Goal: Task Accomplishment & Management: Use online tool/utility

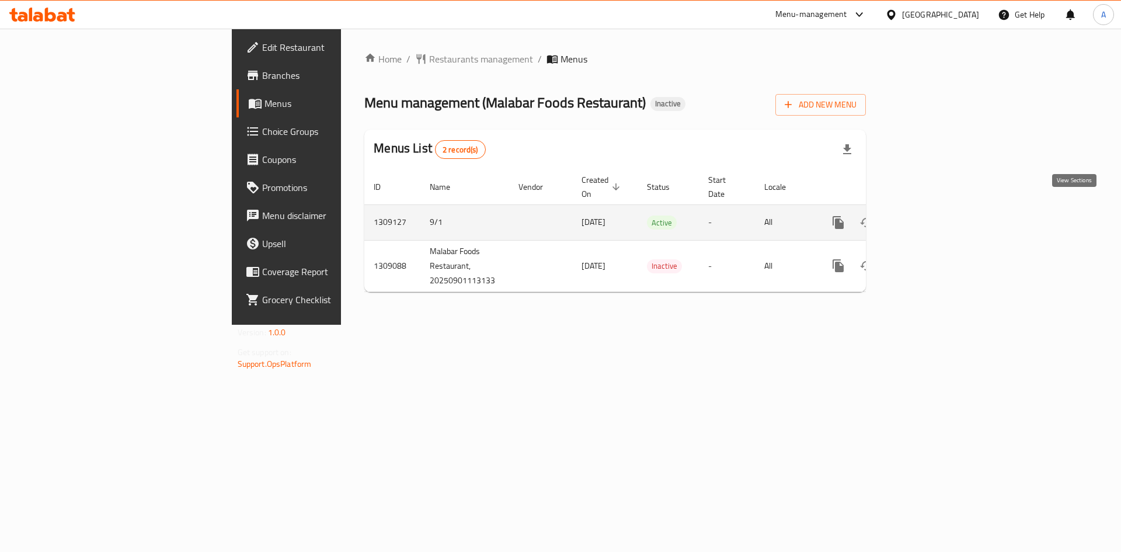
click at [930, 216] on icon "enhanced table" at bounding box center [923, 223] width 14 height 14
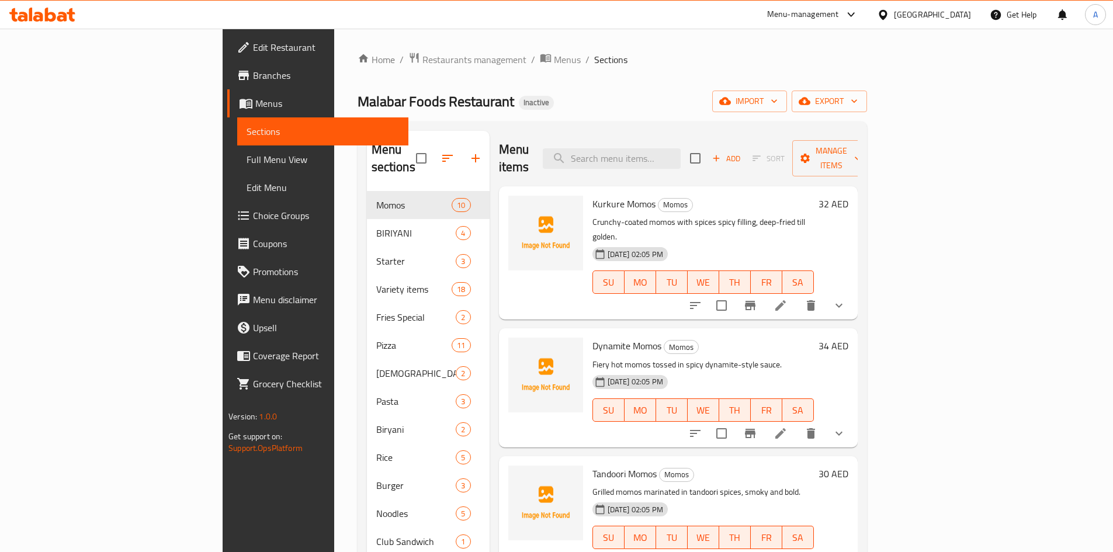
drag, startPoint x: 842, startPoint y: 71, endPoint x: 969, endPoint y: 40, distance: 130.5
click at [843, 71] on div "Home / Restaurants management / Menus / Sections Malabar Foods Restaurant Inact…" at bounding box center [611, 372] width 509 height 640
click at [720, 41] on div "Home / Restaurants management / Menus / Sections Malabar Foods Restaurant Inact…" at bounding box center [612, 372] width 556 height 687
drag, startPoint x: 663, startPoint y: 38, endPoint x: 912, endPoint y: 19, distance: 249.5
click at [664, 38] on div "Home / Restaurants management / Menus / Sections Malabar Foods Restaurant Inact…" at bounding box center [612, 372] width 556 height 687
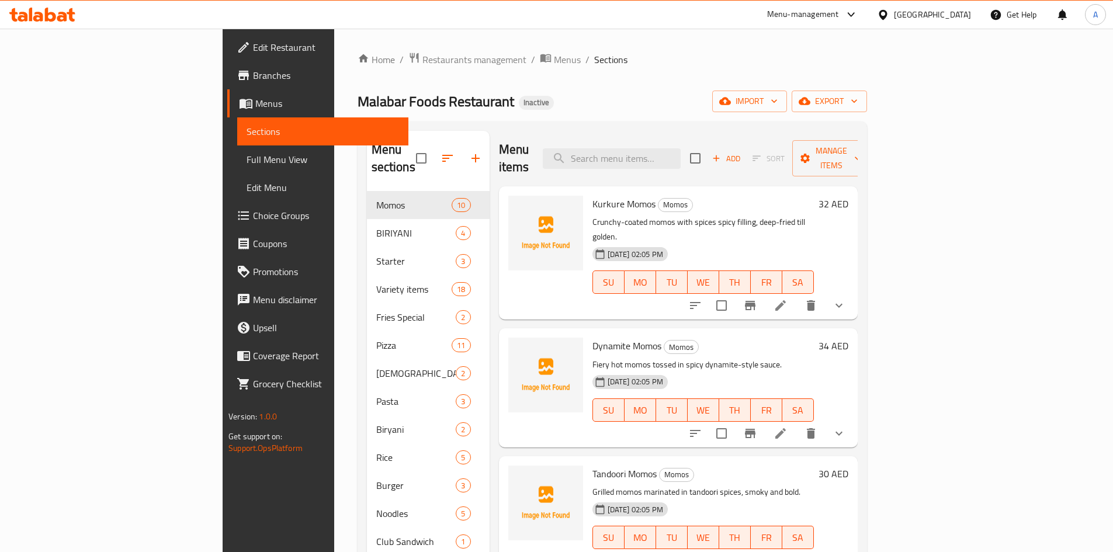
click at [913, 16] on div "[GEOGRAPHIC_DATA]" at bounding box center [932, 14] width 77 height 13
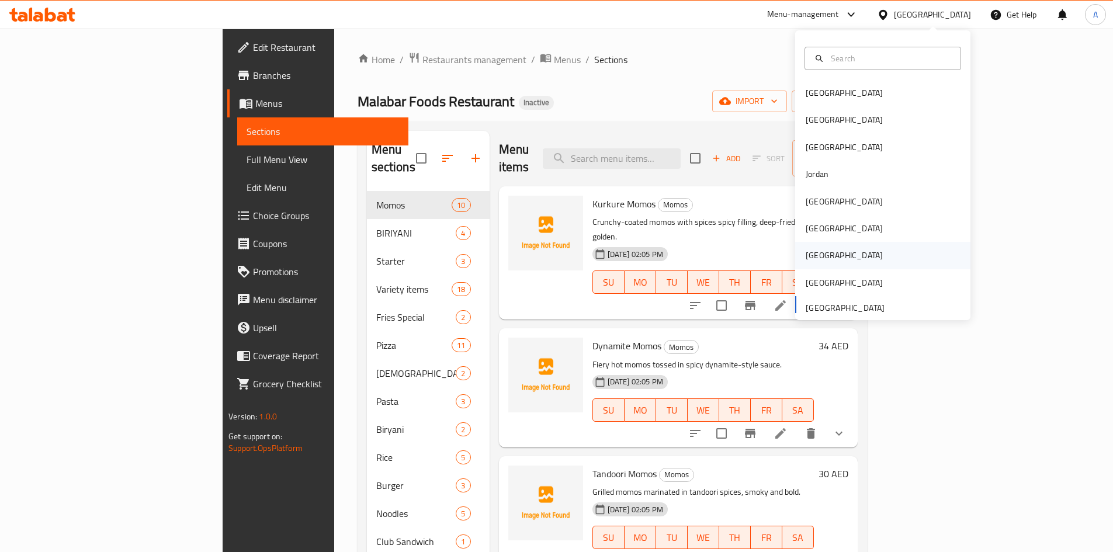
click at [838, 248] on div "[GEOGRAPHIC_DATA]" at bounding box center [882, 255] width 175 height 27
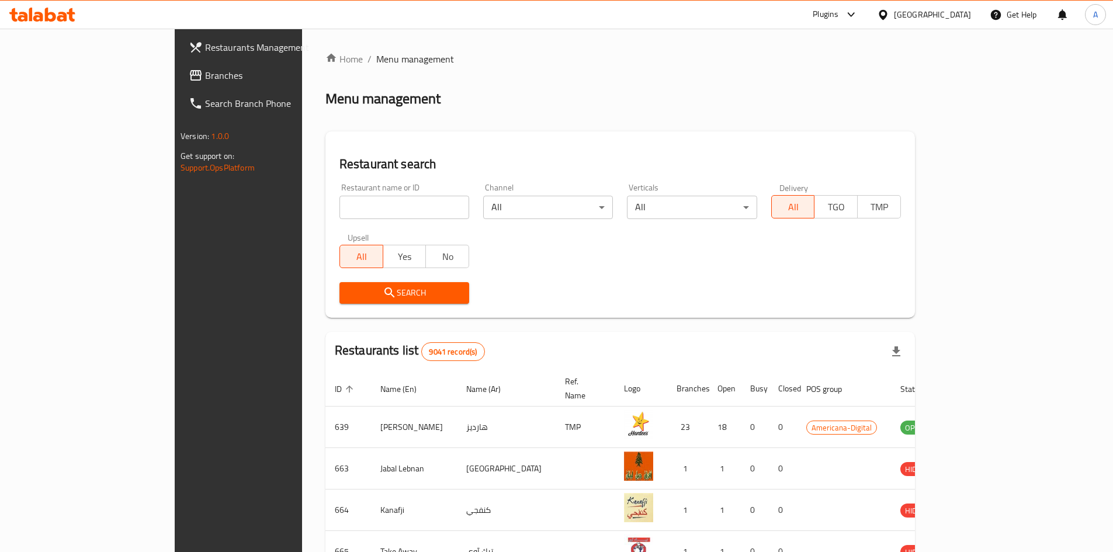
click at [205, 69] on span "Branches" at bounding box center [278, 75] width 146 height 14
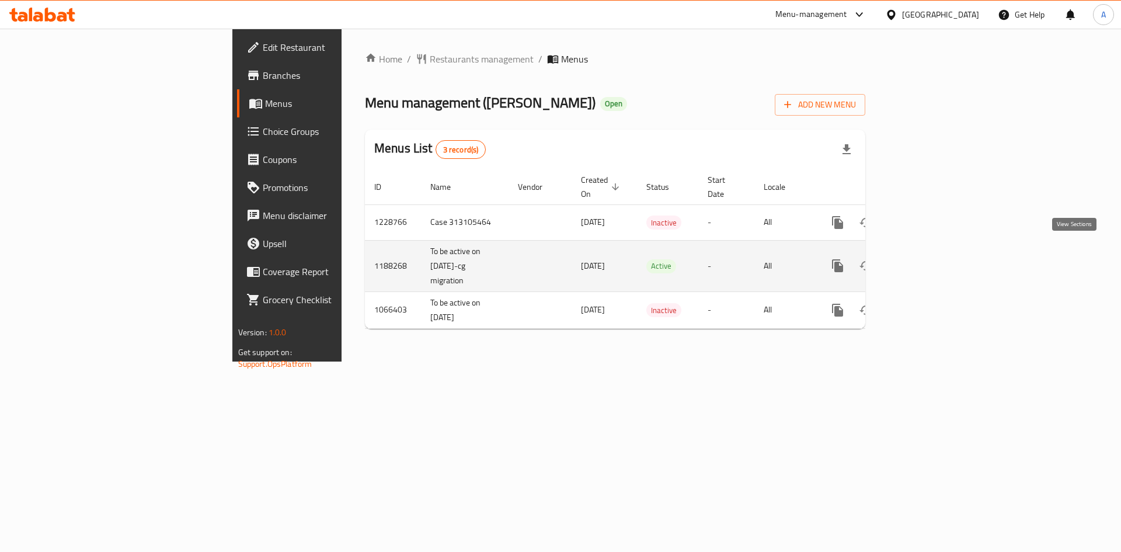
click at [929, 259] on icon "enhanced table" at bounding box center [922, 266] width 14 height 14
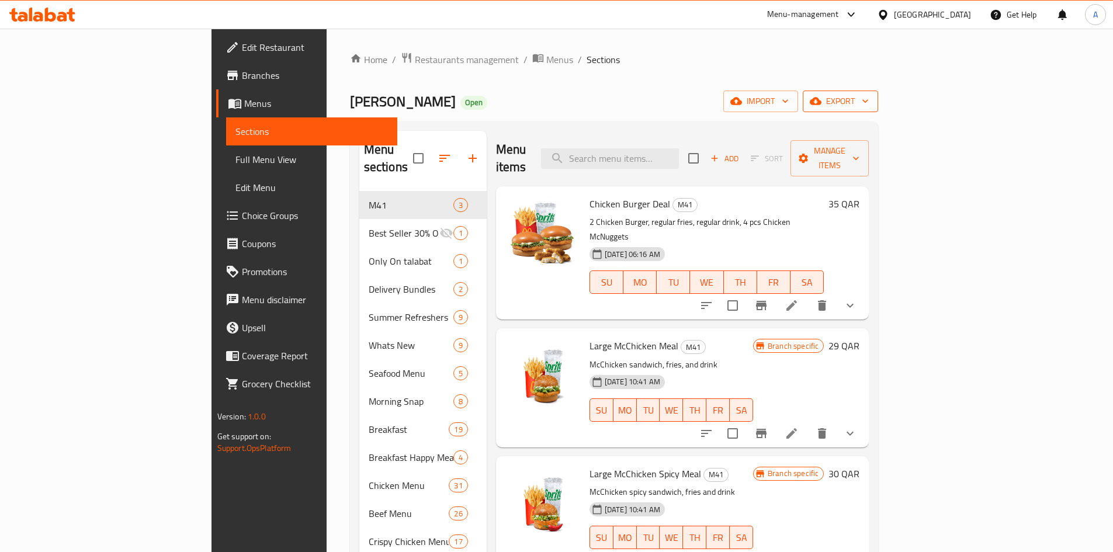
click at [869, 107] on span "export" at bounding box center [840, 101] width 57 height 15
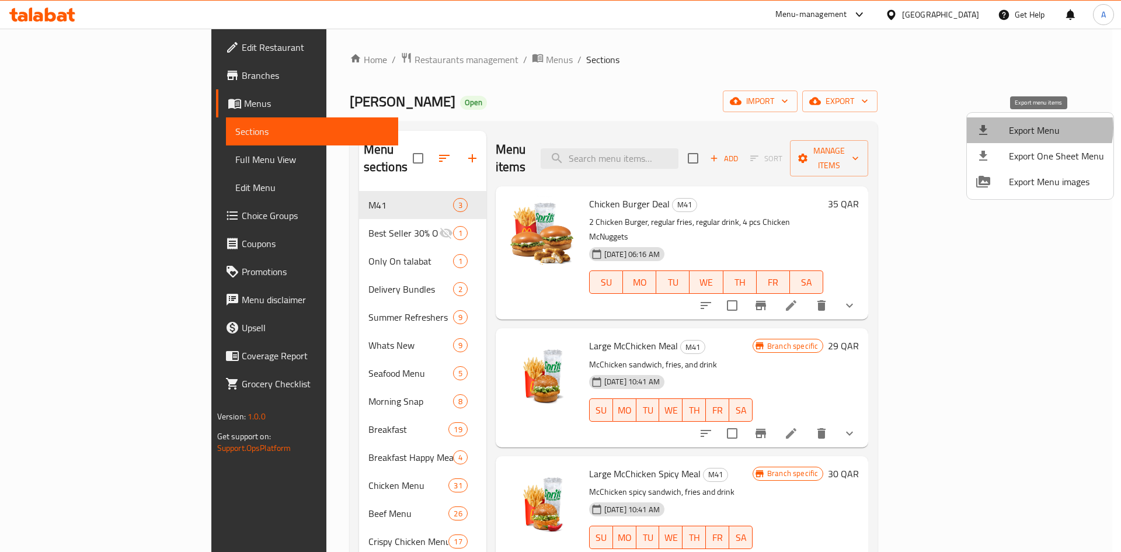
click at [1038, 128] on span "Export Menu" at bounding box center [1056, 130] width 95 height 14
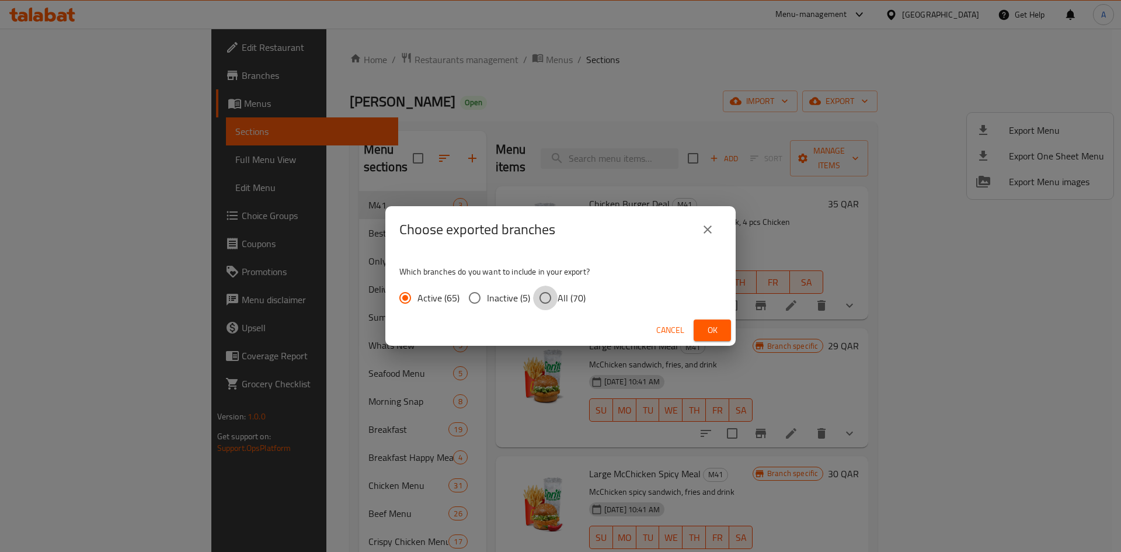
click at [557, 299] on input "All (70)" at bounding box center [545, 298] width 25 height 25
radio input "true"
click at [714, 328] on span "Ok" at bounding box center [712, 330] width 19 height 15
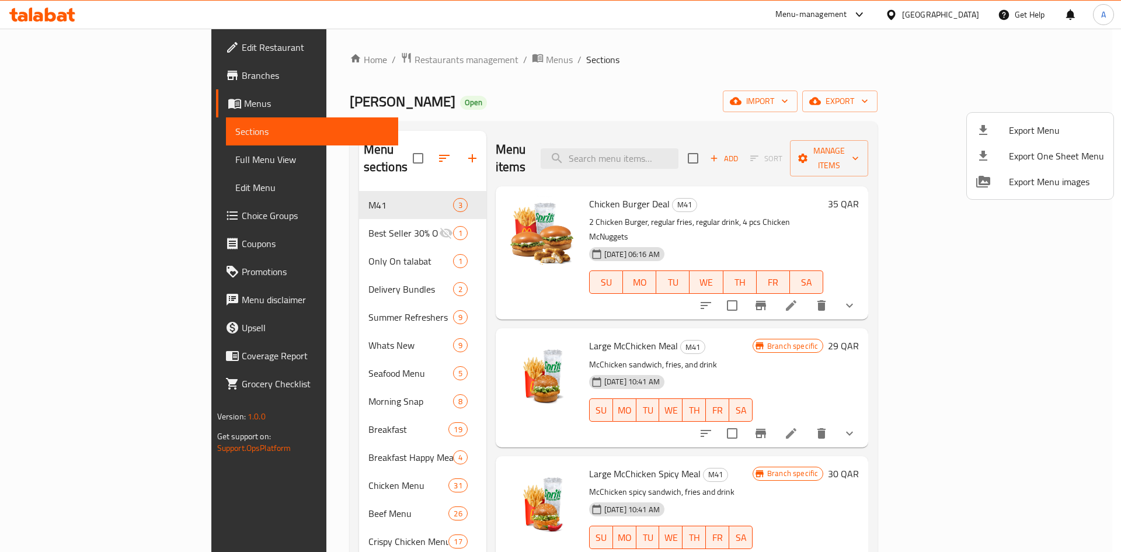
drag, startPoint x: 636, startPoint y: 77, endPoint x: 588, endPoint y: 73, distance: 48.0
click at [636, 75] on div at bounding box center [560, 276] width 1121 height 552
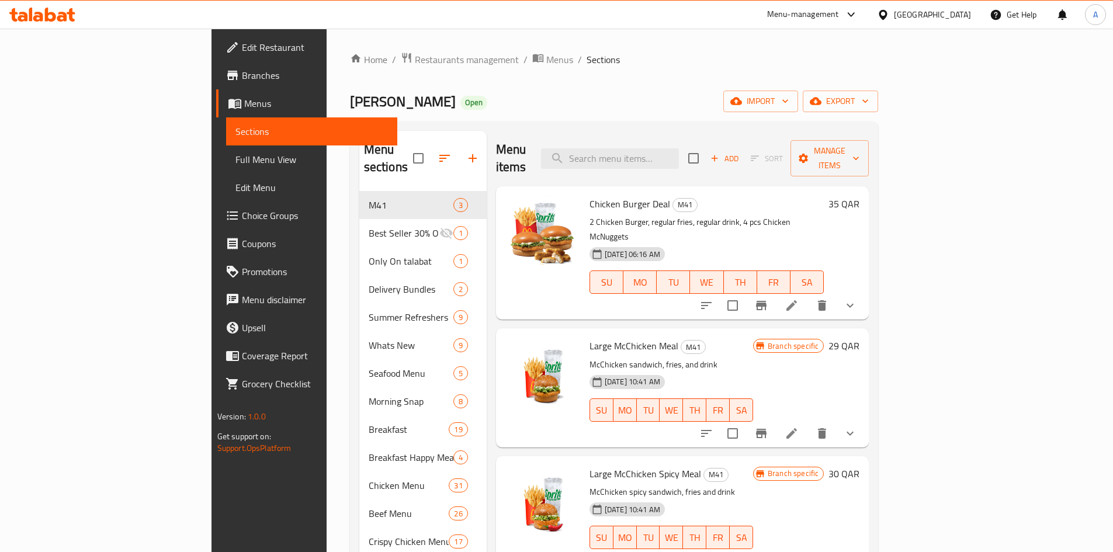
click at [242, 72] on span "Branches" at bounding box center [315, 75] width 146 height 14
